Goal: Task Accomplishment & Management: Manage account settings

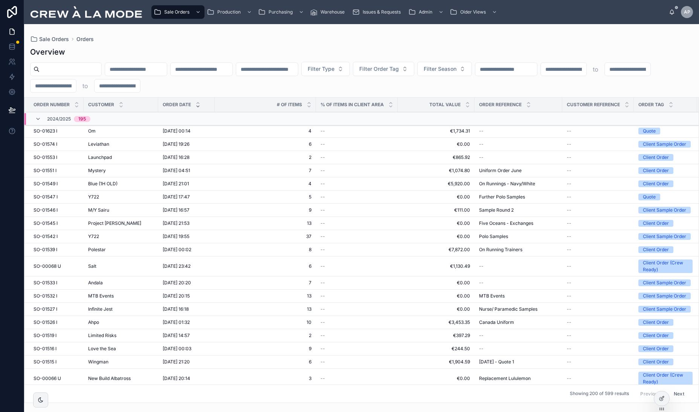
click at [239, 40] on div "Sale Orders Orders" at bounding box center [361, 39] width 663 height 6
click at [13, 63] on icon at bounding box center [11, 64] width 4 height 2
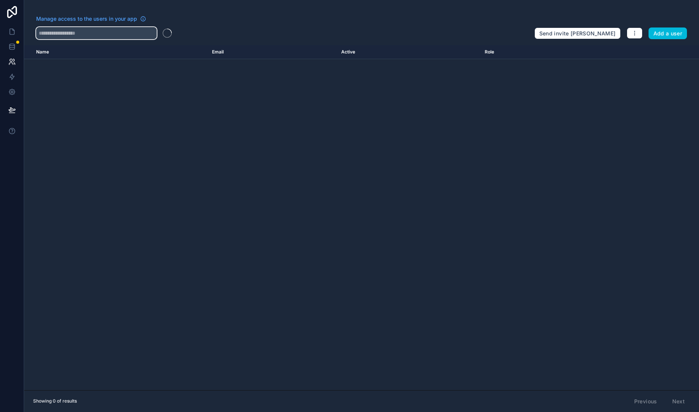
click at [82, 34] on input "text" at bounding box center [96, 33] width 120 height 12
type input "*****"
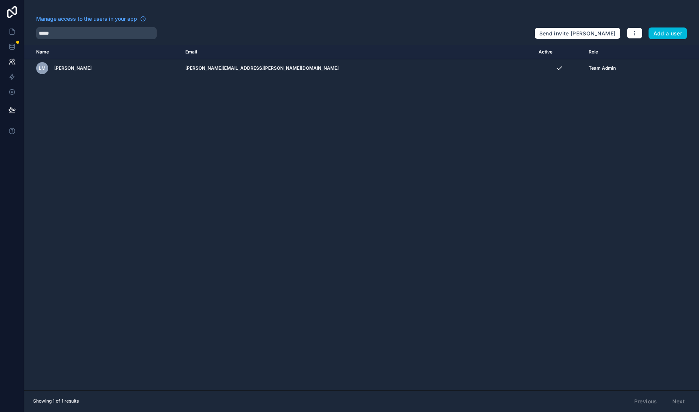
click at [0, 0] on icon "scrollable content" at bounding box center [0, 0] width 0 height 0
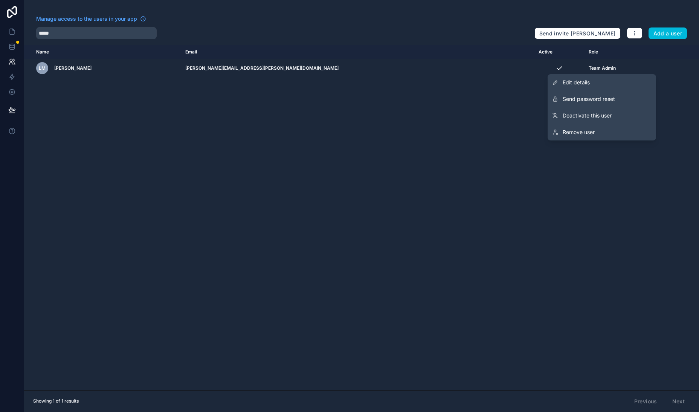
click at [591, 115] on span "Deactivate this user" at bounding box center [586, 116] width 49 height 8
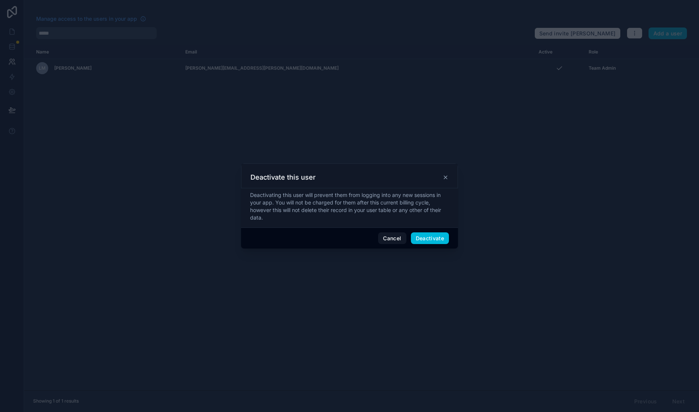
click at [428, 238] on button "Deactivate" at bounding box center [430, 238] width 38 height 12
